Goal: Task Accomplishment & Management: Manage account settings

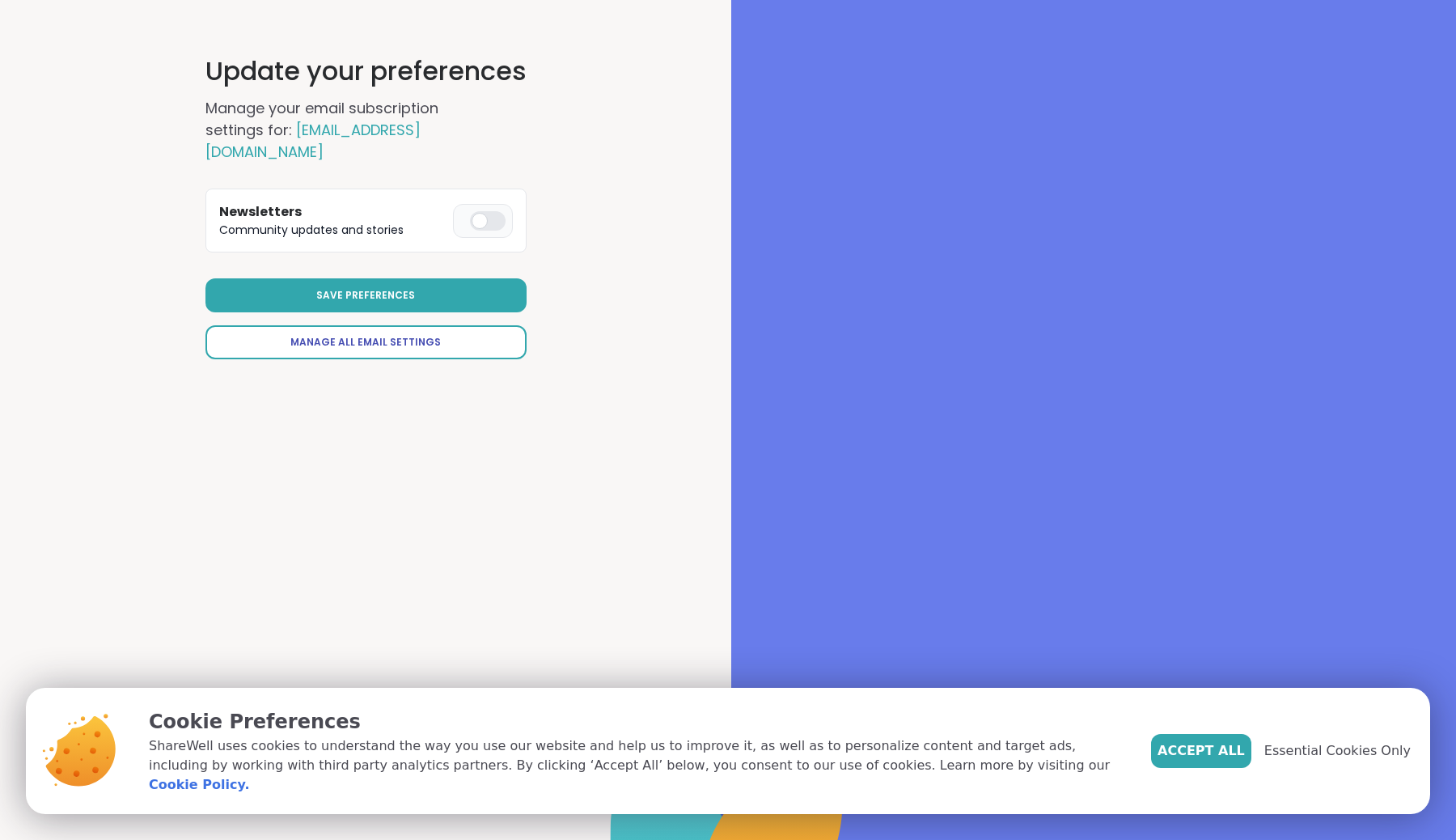
click at [336, 349] on span "Manage All Email Settings" at bounding box center [366, 342] width 151 height 15
